Goal: Check status

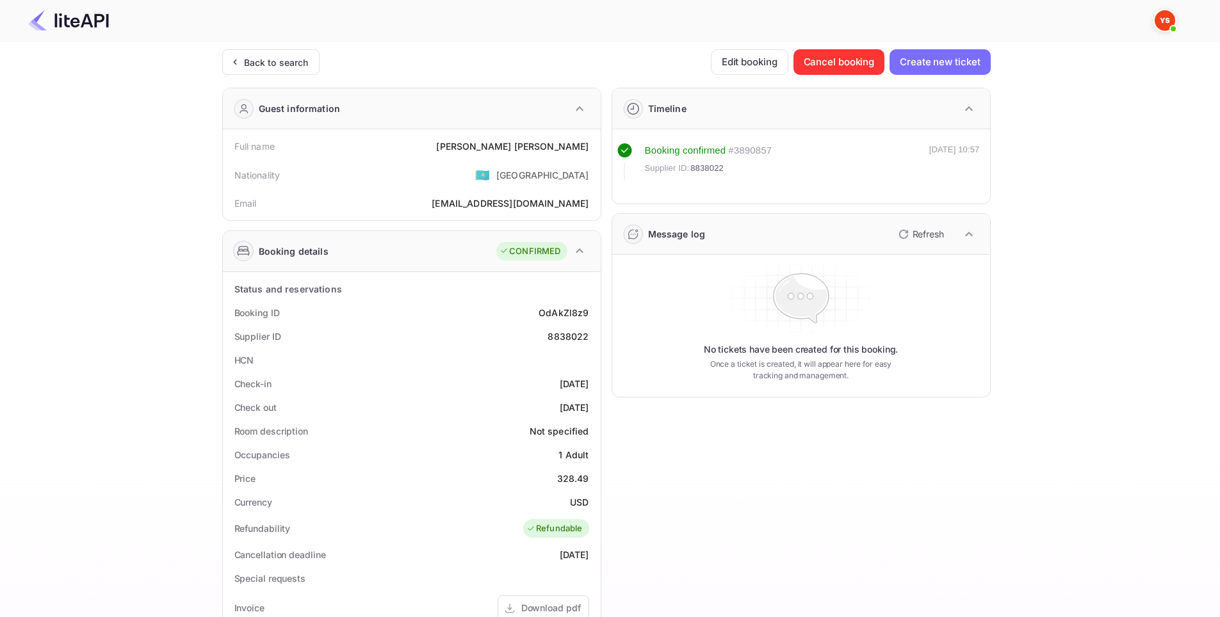
click at [261, 64] on div "Back to search" at bounding box center [276, 62] width 65 height 13
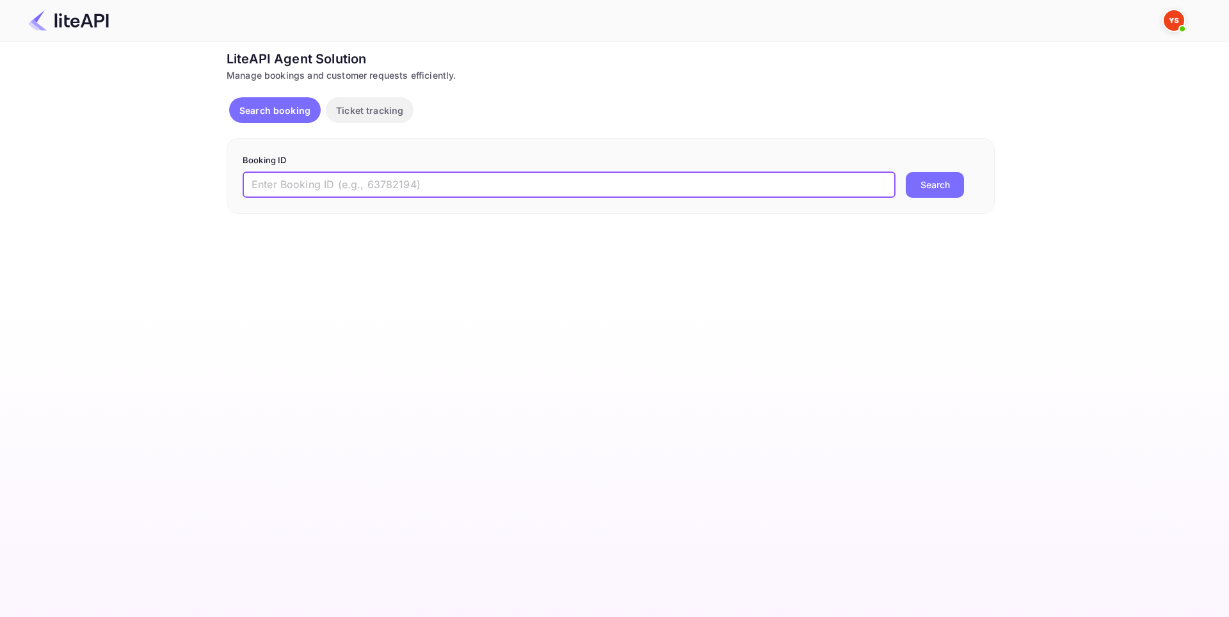
paste input "8785537"
type input "8785537"
click at [930, 181] on button "Search" at bounding box center [935, 185] width 58 height 26
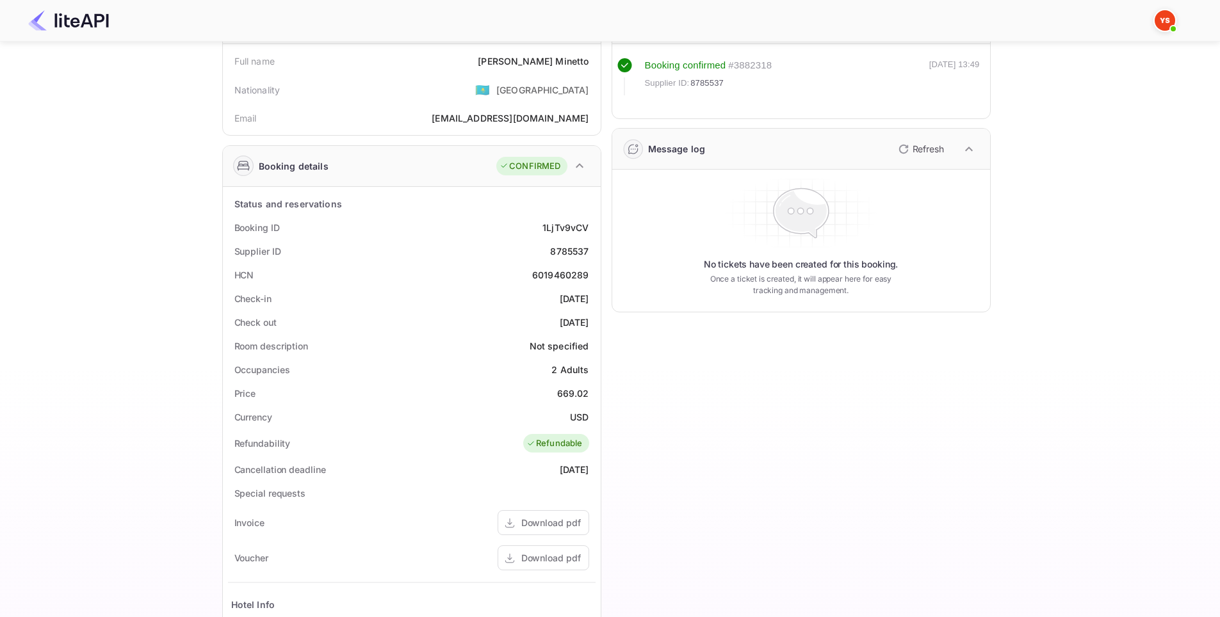
scroll to position [128, 0]
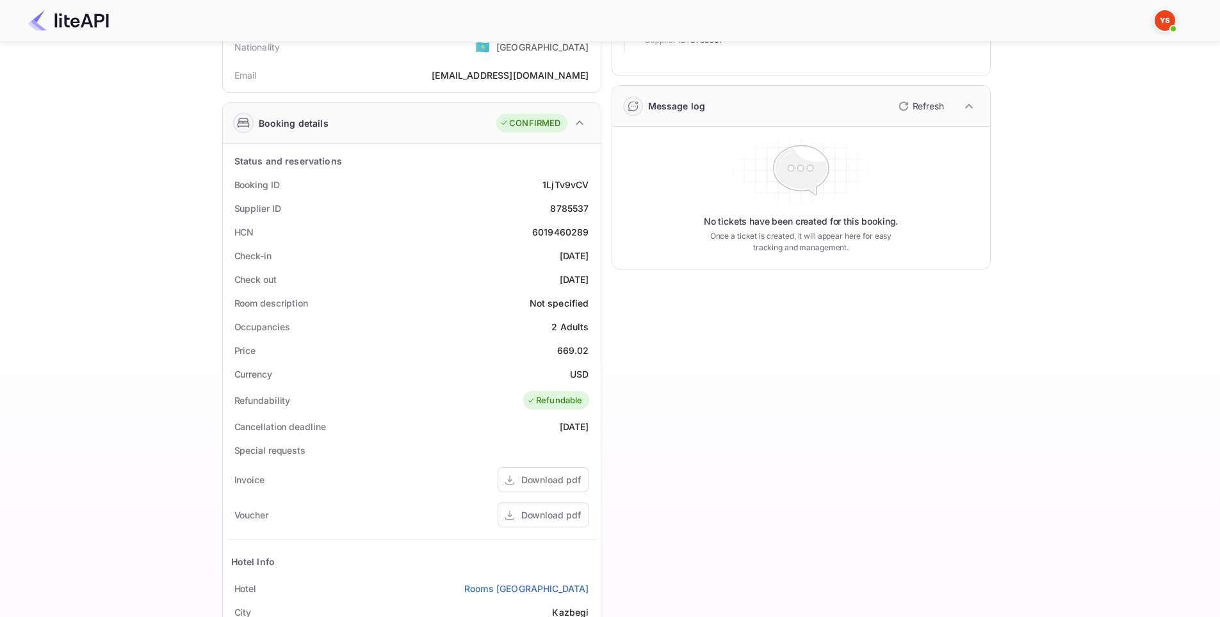
drag, startPoint x: 568, startPoint y: 259, endPoint x: 538, endPoint y: 259, distance: 29.5
click at [538, 259] on div "Check-in [DATE]" at bounding box center [412, 256] width 368 height 24
copy div "[DATE]"
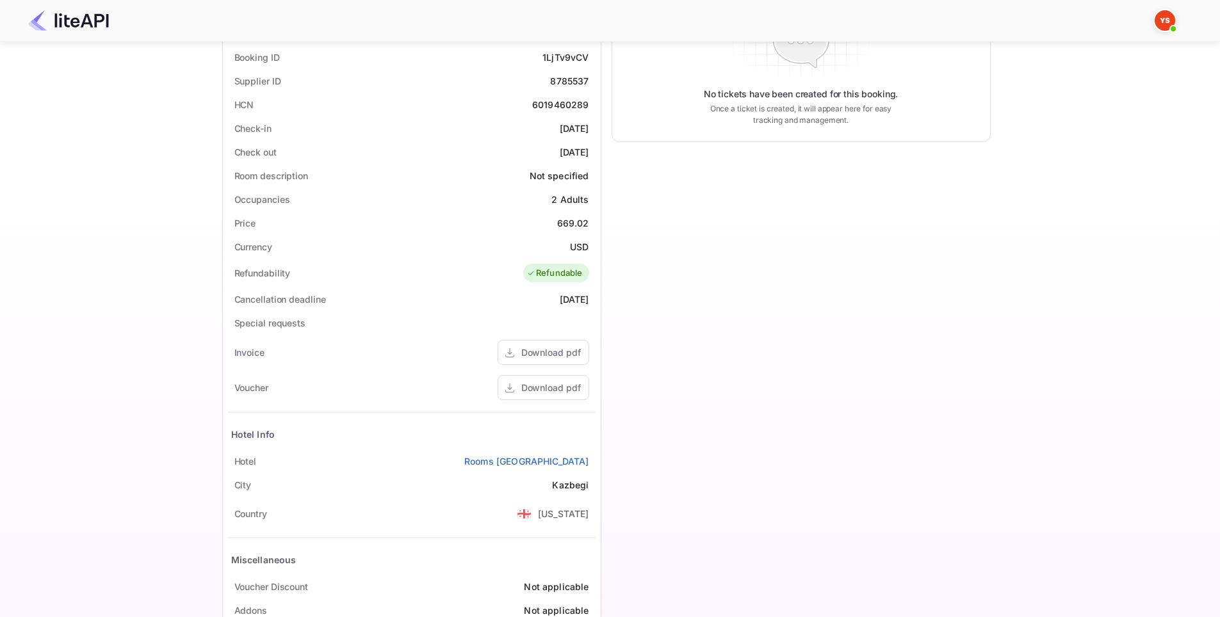
scroll to position [314, 0]
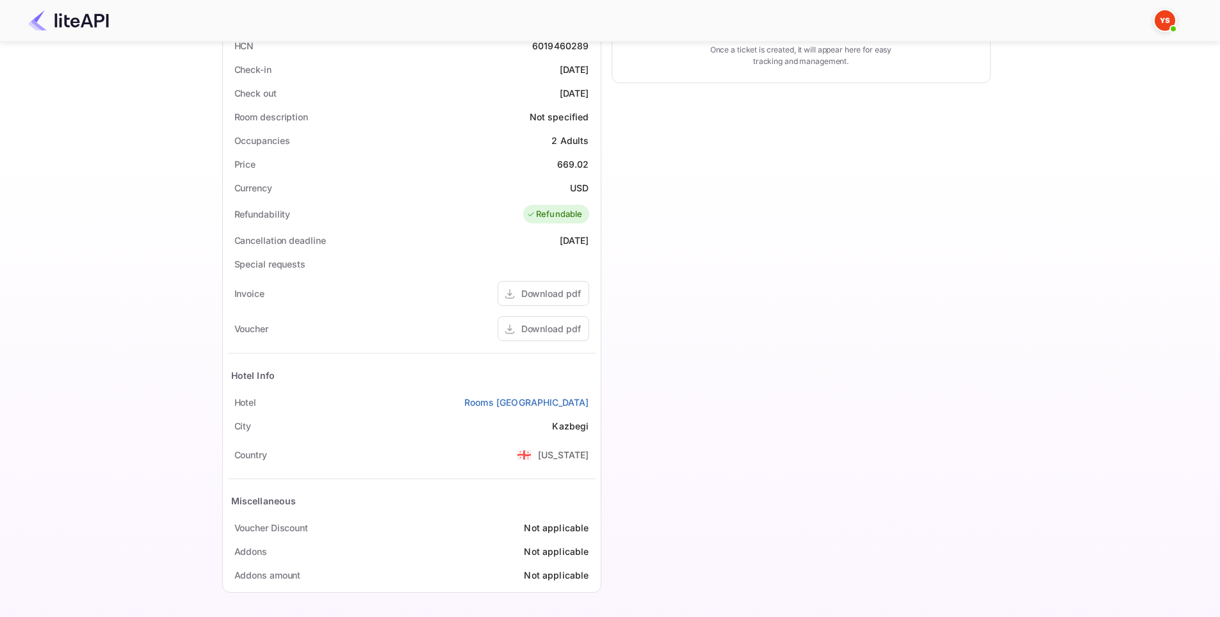
click at [659, 423] on div "Timeline Booking confirmed # 3882318 Supplier ID: 8785537 [DATE] 13:49 Message …" at bounding box center [795, 182] width 389 height 839
drag, startPoint x: 590, startPoint y: 404, endPoint x: 497, endPoint y: 404, distance: 93.5
click at [497, 404] on div "Hotel Rooms [GEOGRAPHIC_DATA]" at bounding box center [412, 403] width 368 height 24
copy link "Rooms [GEOGRAPHIC_DATA]"
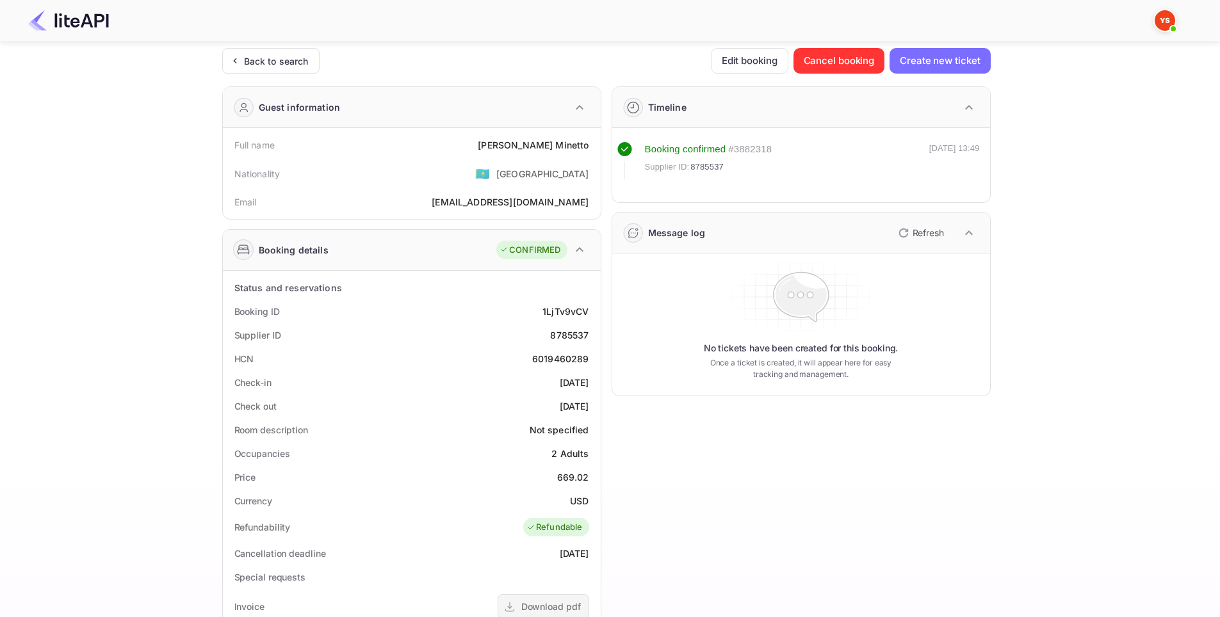
scroll to position [0, 0]
drag, startPoint x: 594, startPoint y: 147, endPoint x: 511, endPoint y: 154, distance: 83.5
click at [511, 154] on div "Full name [PERSON_NAME]" at bounding box center [412, 146] width 368 height 24
copy div "[PERSON_NAME]"
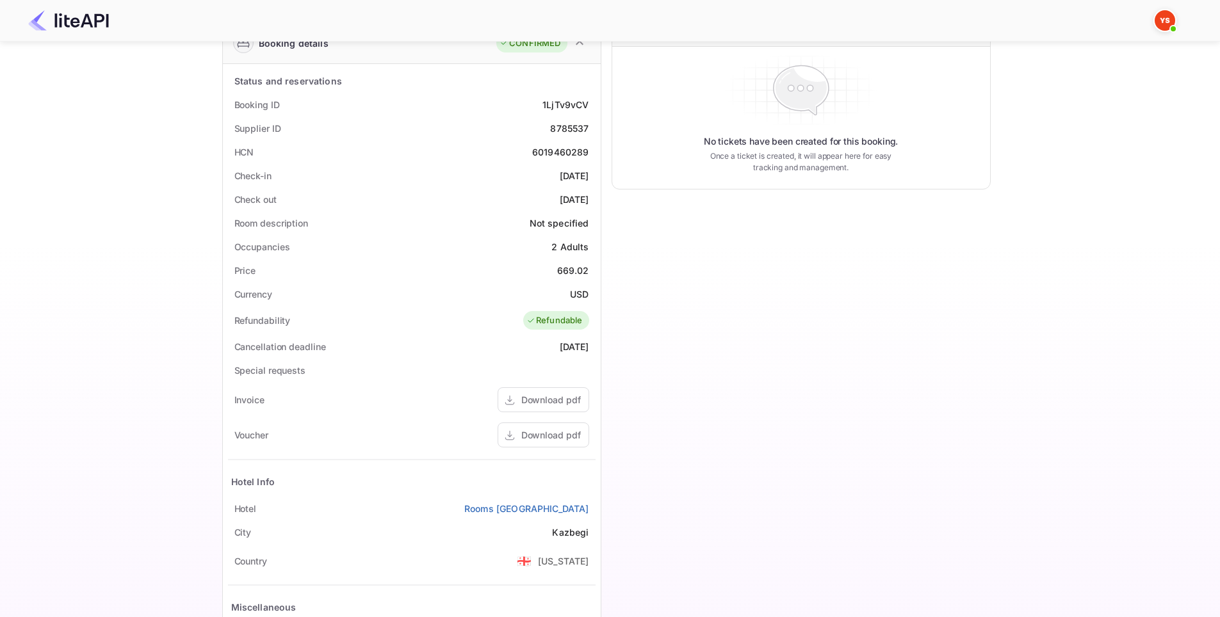
scroll to position [256, 0]
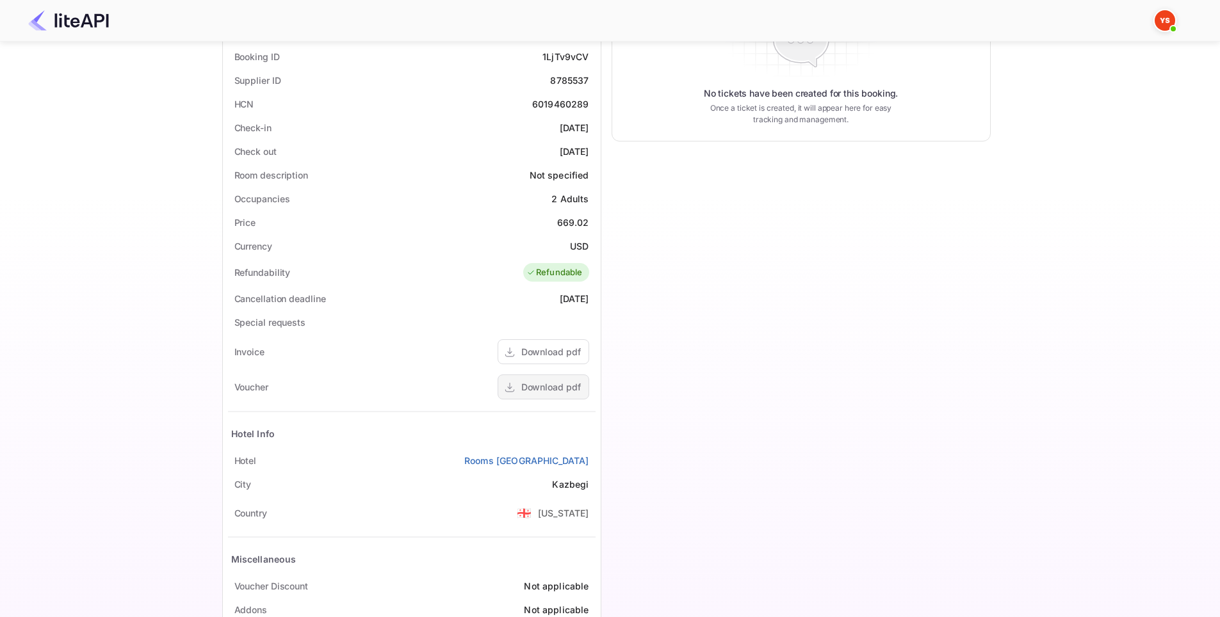
click at [574, 388] on div "Download pdf" at bounding box center [551, 386] width 60 height 13
